Goal: Information Seeking & Learning: Learn about a topic

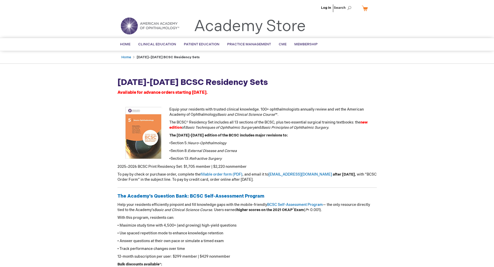
click at [173, 82] on strong "[DATE]-[DATE] BCSC Residency Sets" at bounding box center [192, 82] width 150 height 10
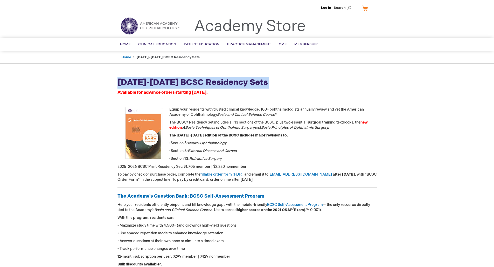
click at [173, 82] on strong "[DATE]-[DATE] BCSC Residency Sets" at bounding box center [192, 82] width 150 height 10
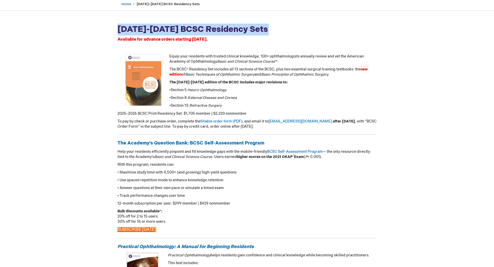
scroll to position [127, 0]
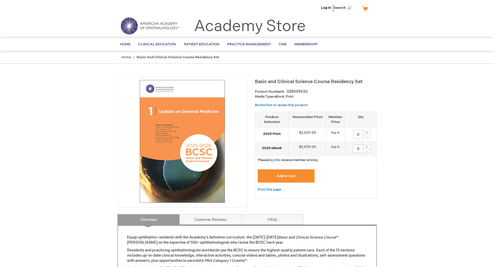
scroll to position [234, 0]
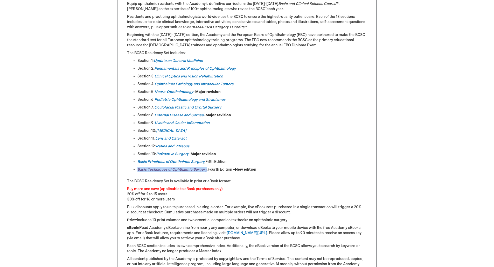
drag, startPoint x: 207, startPoint y: 168, endPoint x: 138, endPoint y: 169, distance: 68.9
click at [138, 169] on em "Basic Techniques of Ophthalmic Surgery ," at bounding box center [172, 169] width 70 height 4
copy link "Basic Techniques of Ophthalmic Surgery"
click at [281, 149] on ul "Section 1: Update on General Medicine Section 2: Fundamentals and Principles of…" at bounding box center [247, 115] width 240 height 114
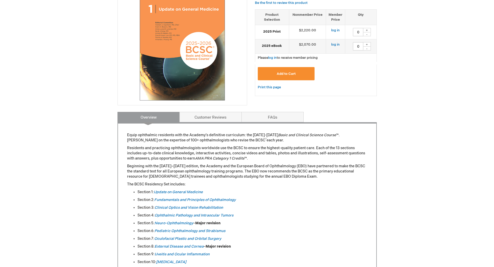
scroll to position [106, 0]
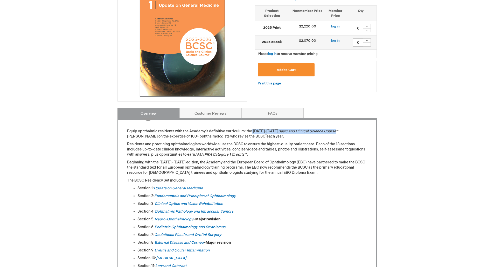
drag, startPoint x: 330, startPoint y: 131, endPoint x: 252, endPoint y: 128, distance: 78.3
click at [253, 131] on p "Equip ophthalmic residents with the Academy’s definitive curriculum: the 2025-2…" at bounding box center [247, 134] width 240 height 10
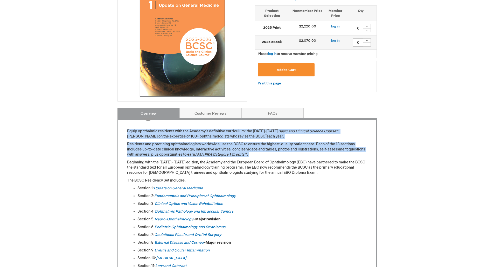
drag, startPoint x: 253, startPoint y: 131, endPoint x: 290, endPoint y: 146, distance: 40.4
click at [312, 137] on p "Equip ophthalmic residents with the Academy’s definitive curriculum: the 2025-2…" at bounding box center [247, 134] width 240 height 10
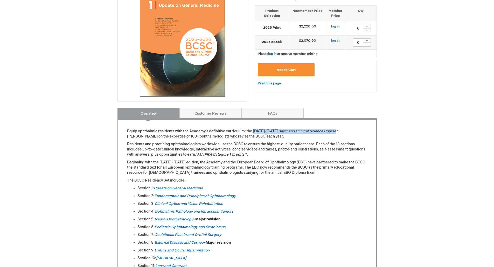
drag, startPoint x: 331, startPoint y: 130, endPoint x: 253, endPoint y: 121, distance: 78.0
copy p "2025-2026 Basic and Clinical Science Course"
